Goal: Find specific page/section: Find specific page/section

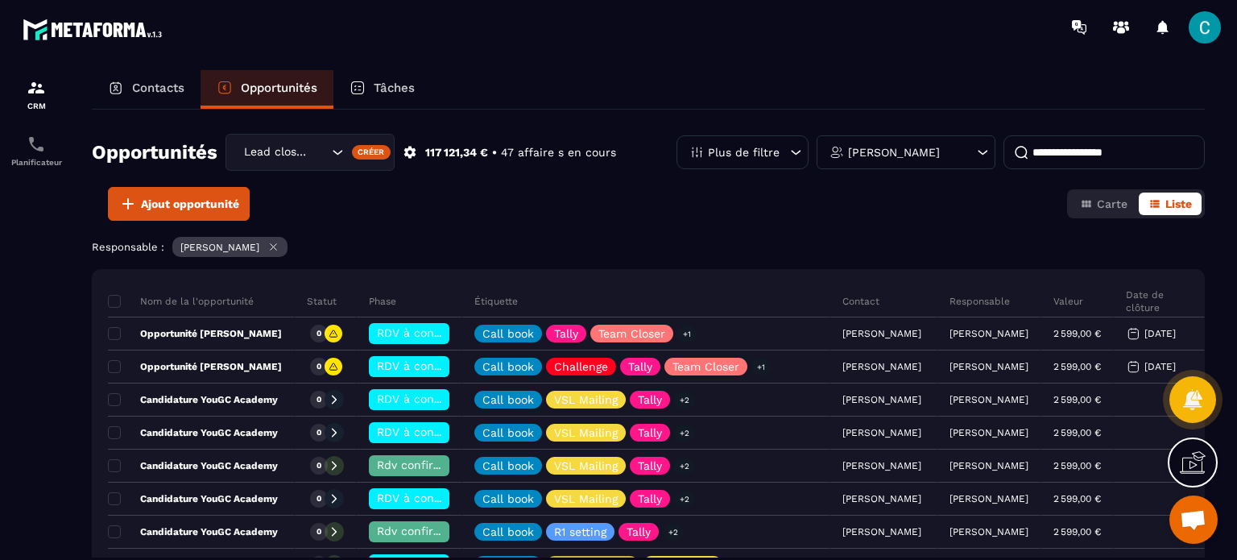
drag, startPoint x: 969, startPoint y: 64, endPoint x: 861, endPoint y: 63, distance: 107.9
click at [969, 64] on section "CRM Planificateur Contacts Opportunités Tâches Opportunités Lead closing Créer …" at bounding box center [618, 330] width 1237 height 552
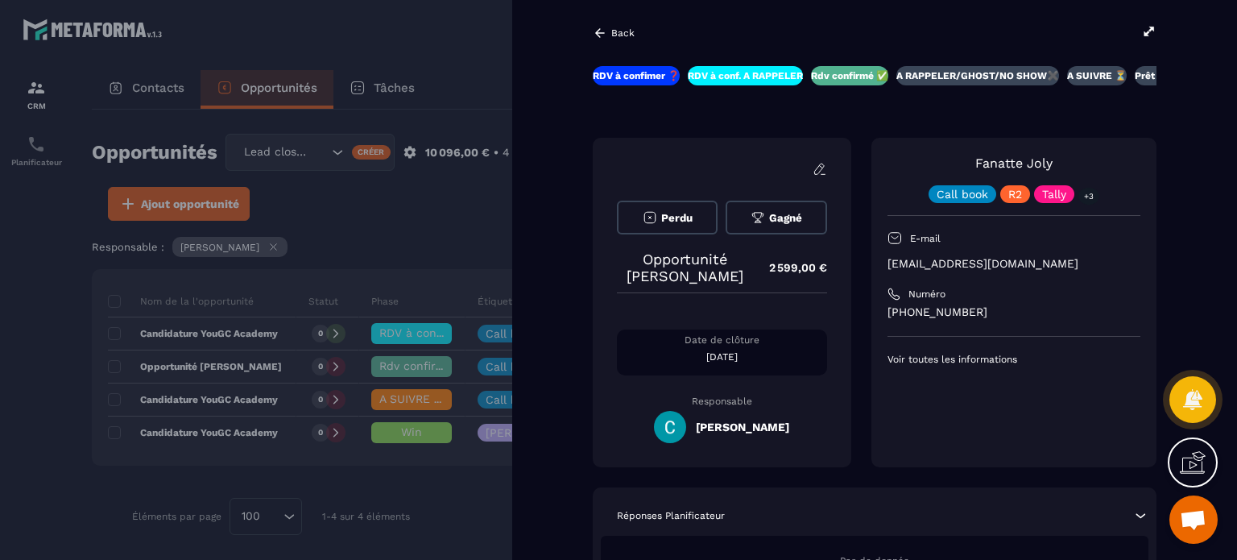
click at [420, 204] on div at bounding box center [618, 280] width 1237 height 560
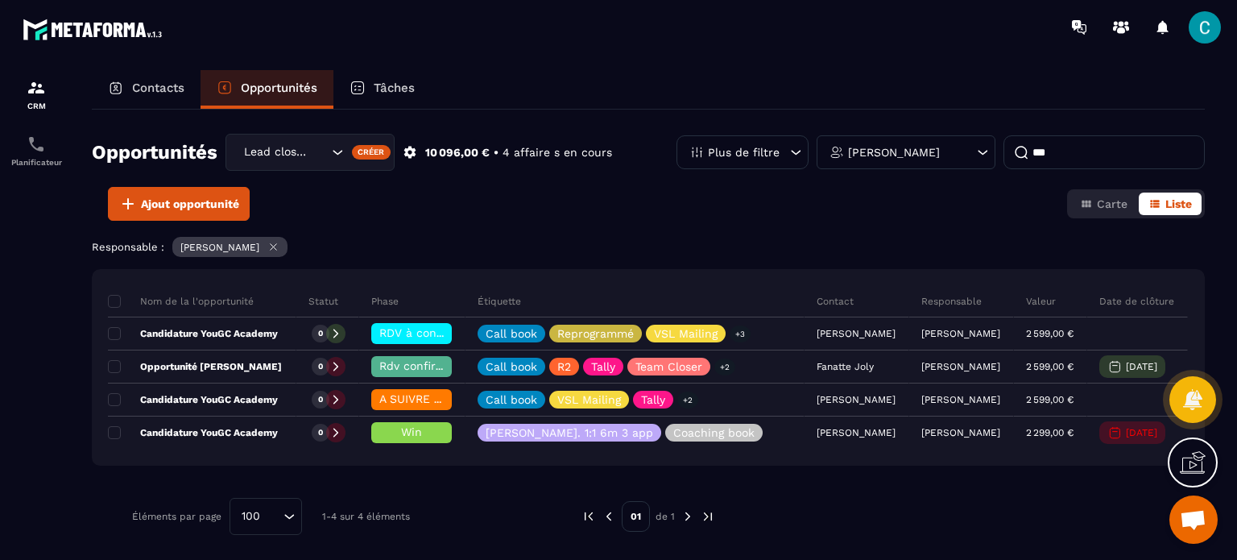
drag, startPoint x: 1064, startPoint y: 156, endPoint x: 990, endPoint y: 151, distance: 73.5
click at [990, 151] on div "Plus de filtre Célia Cazenave-Larroche ***" at bounding box center [940, 152] width 528 height 34
type input "*"
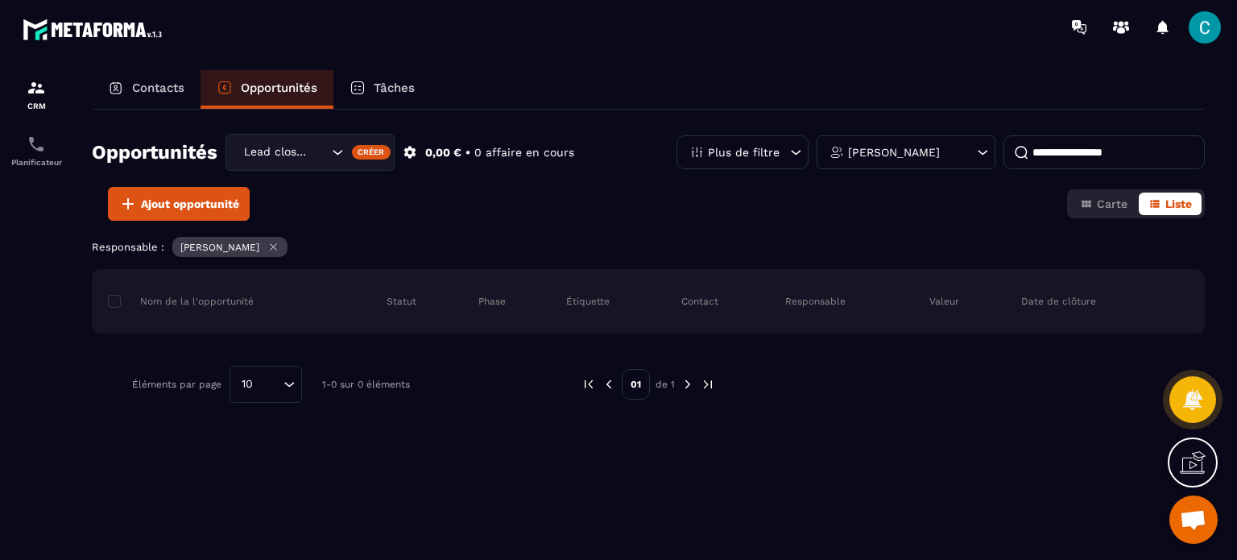
click at [978, 169] on div "Opportunités Lead closing Créer 0,00 € • 0 affaire en cours Plus de filtre Céli…" at bounding box center [648, 160] width 1113 height 53
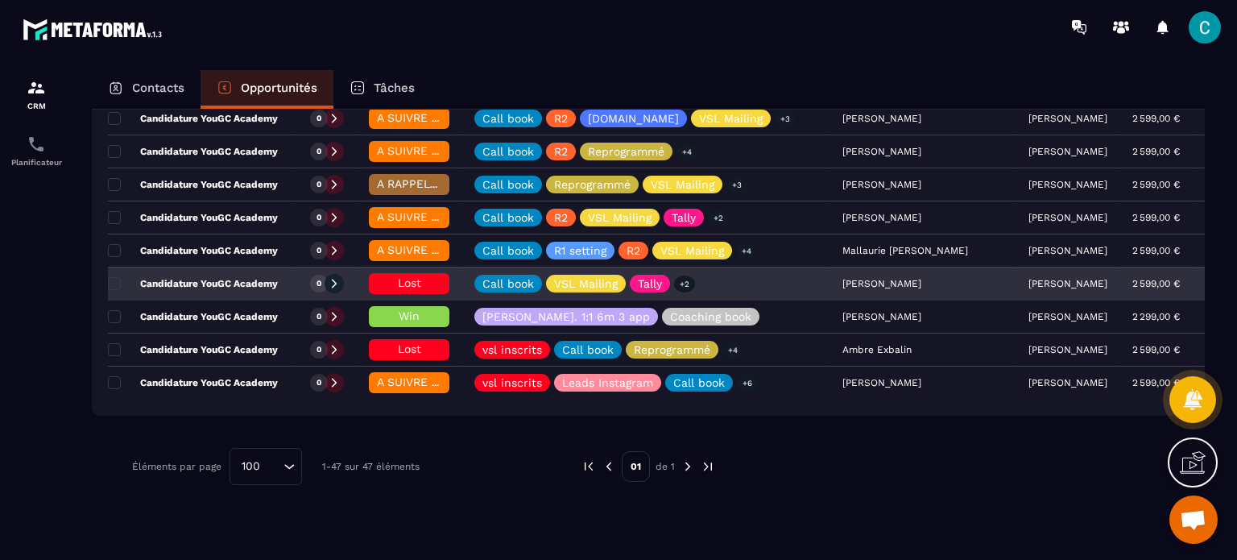
scroll to position [1469, 0]
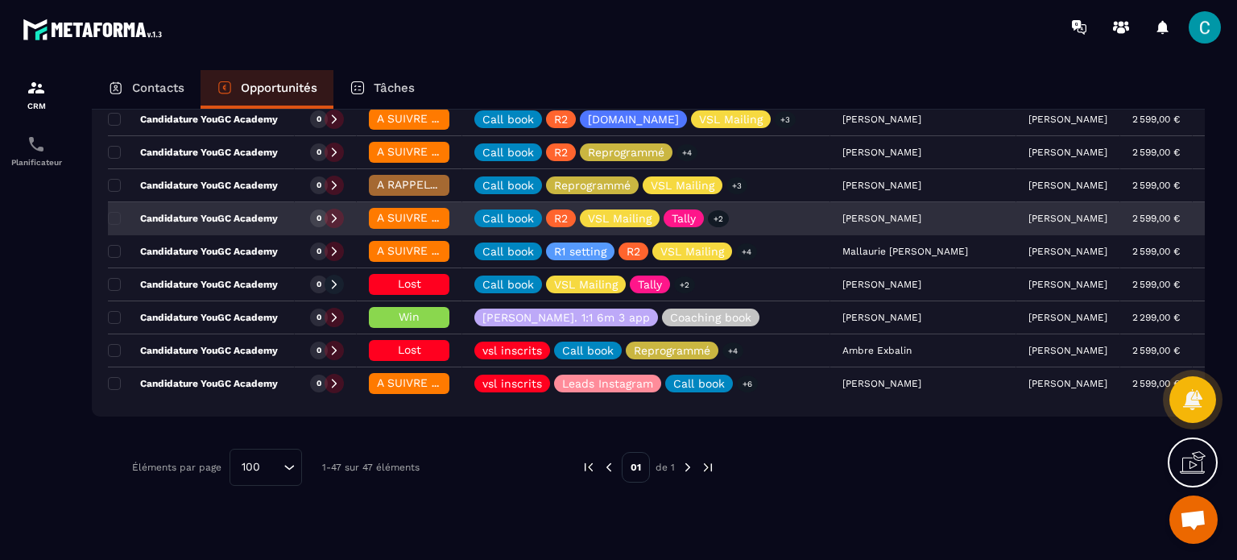
click at [873, 205] on div "[PERSON_NAME]" at bounding box center [923, 219] width 186 height 32
